Goal: Obtain resource: Obtain resource

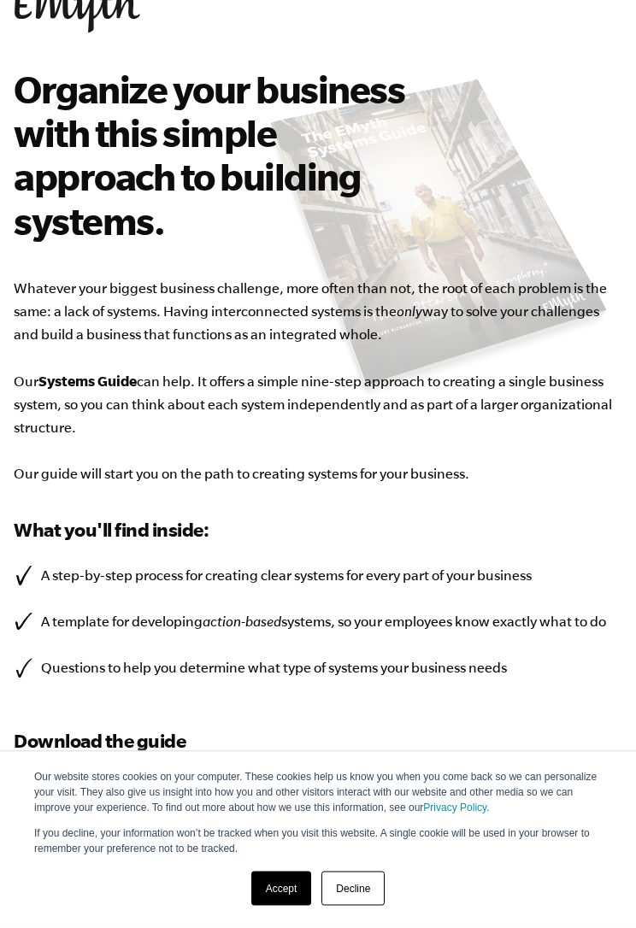
click at [293, 843] on link "Accept" at bounding box center [281, 889] width 61 height 34
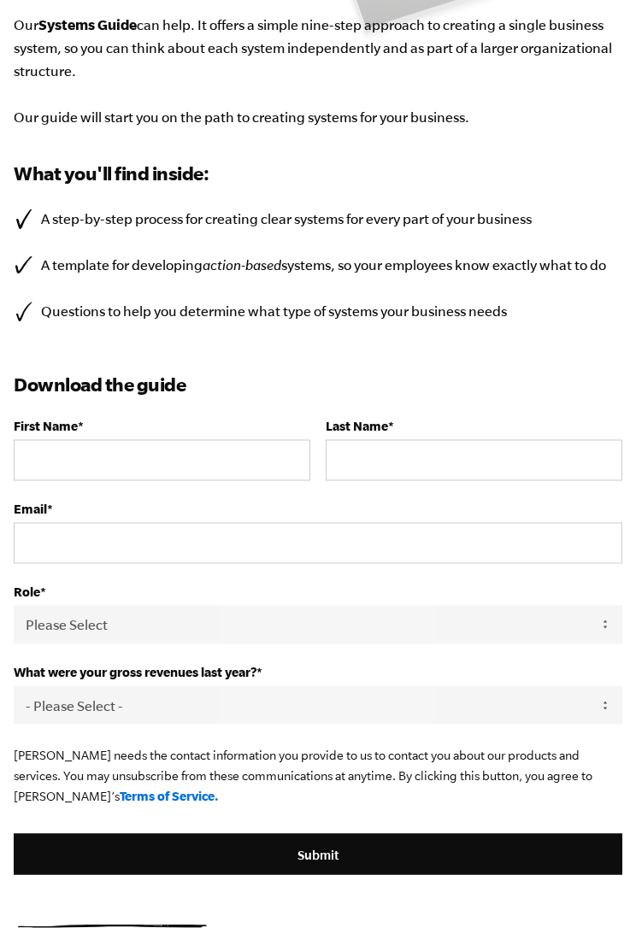
scroll to position [427, 0]
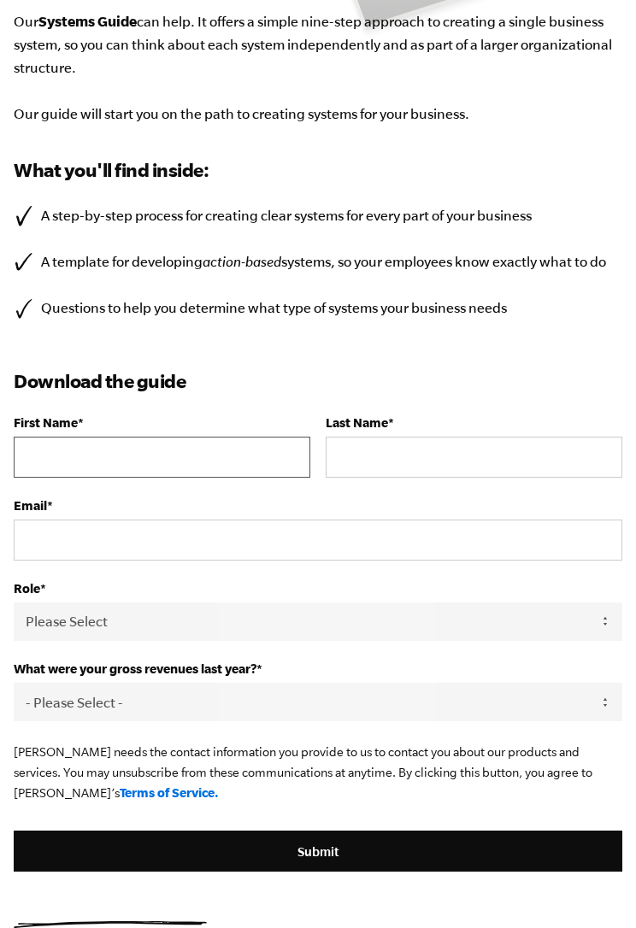
click at [178, 451] on input "First Name *" at bounding box center [162, 457] width 297 height 41
type input "[EMAIL_ADDRESS][DOMAIN_NAME]"
type input "[PERSON_NAME]"
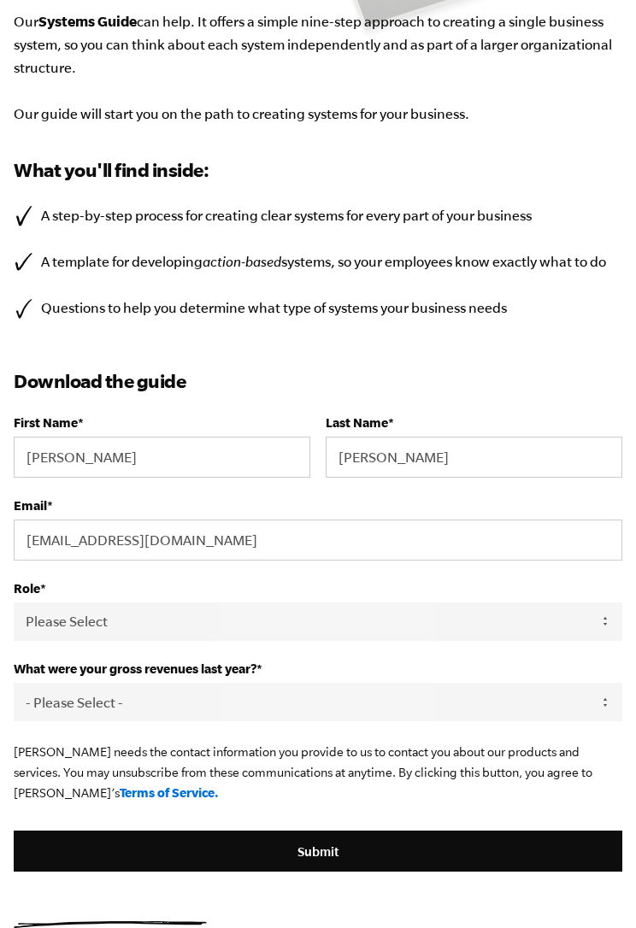
click at [377, 628] on select "Please Select Owner Partner / Co-Owner Executive Employee / Other" at bounding box center [318, 621] width 608 height 38
select select "Executive"
click at [355, 710] on select "- Please Select - 0-75K 76-150K 151-275K 276-500K 501-750K 751-1M 1-2.5M 2.5-5M…" at bounding box center [318, 702] width 608 height 38
select select "0-75K"
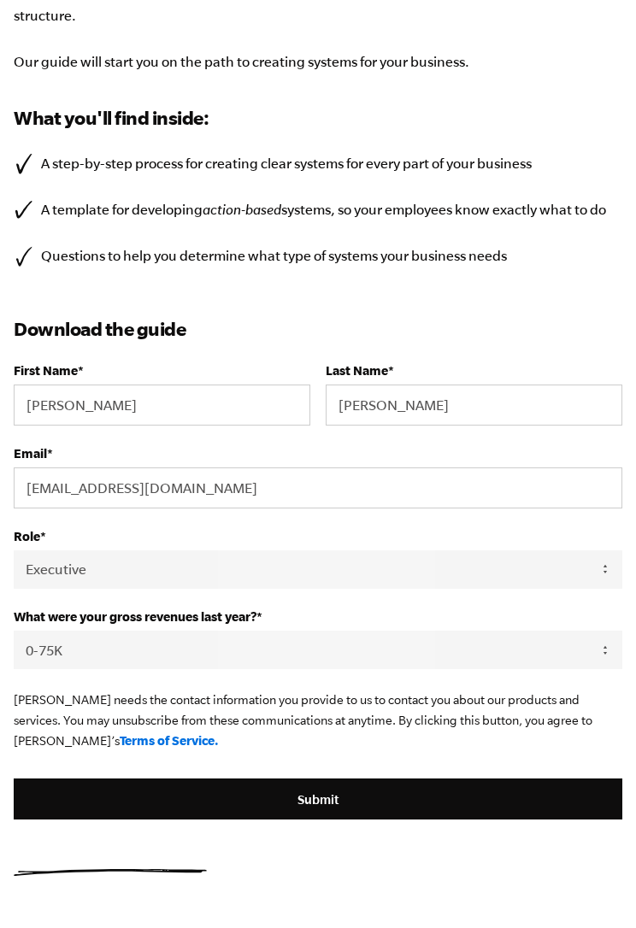
scroll to position [678, 0]
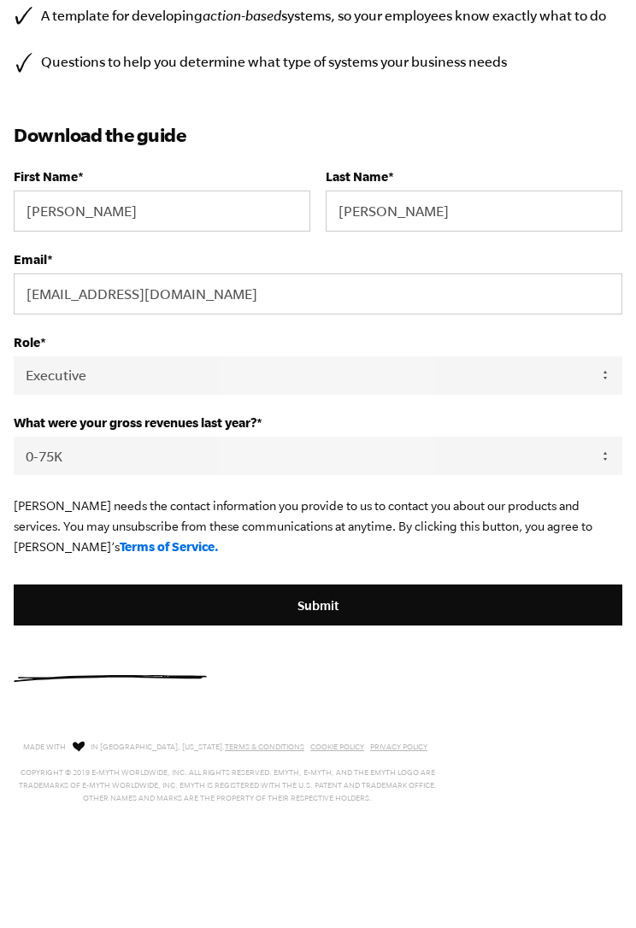
click at [432, 606] on input "Submit" at bounding box center [318, 604] width 608 height 41
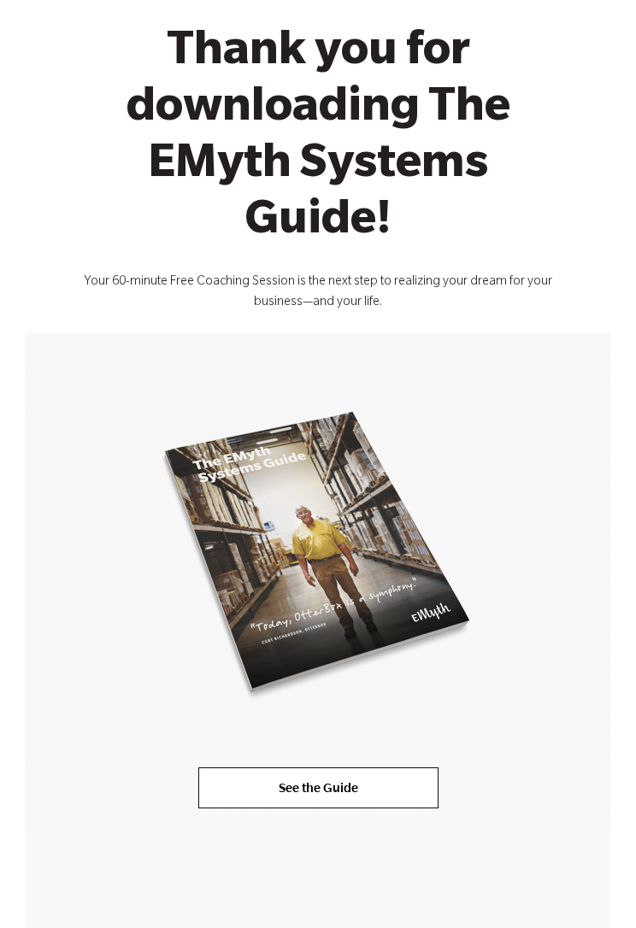
scroll to position [177, 0]
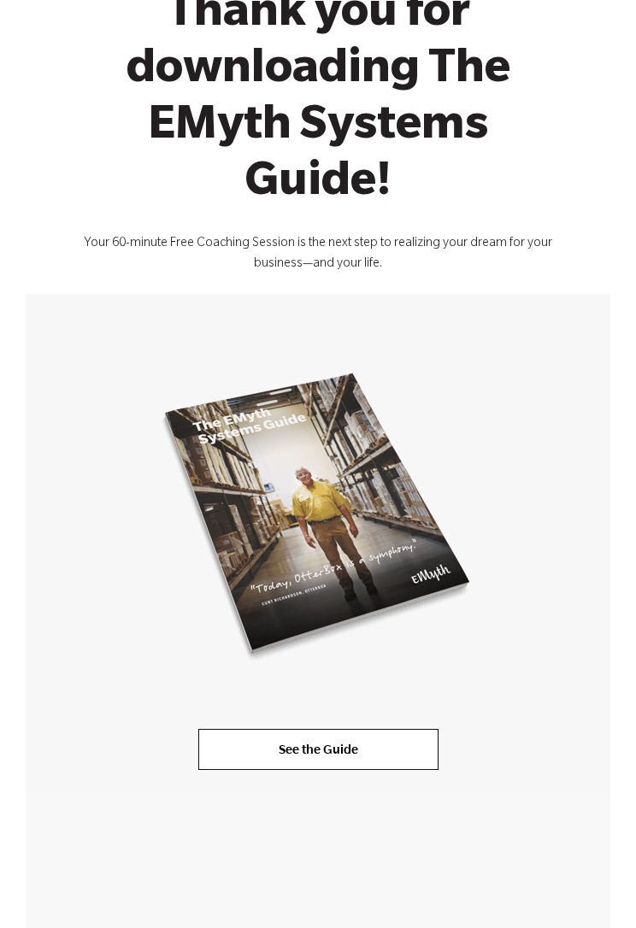
click at [384, 755] on link "See the Guide" at bounding box center [318, 750] width 240 height 41
